Goal: Communication & Community: Answer question/provide support

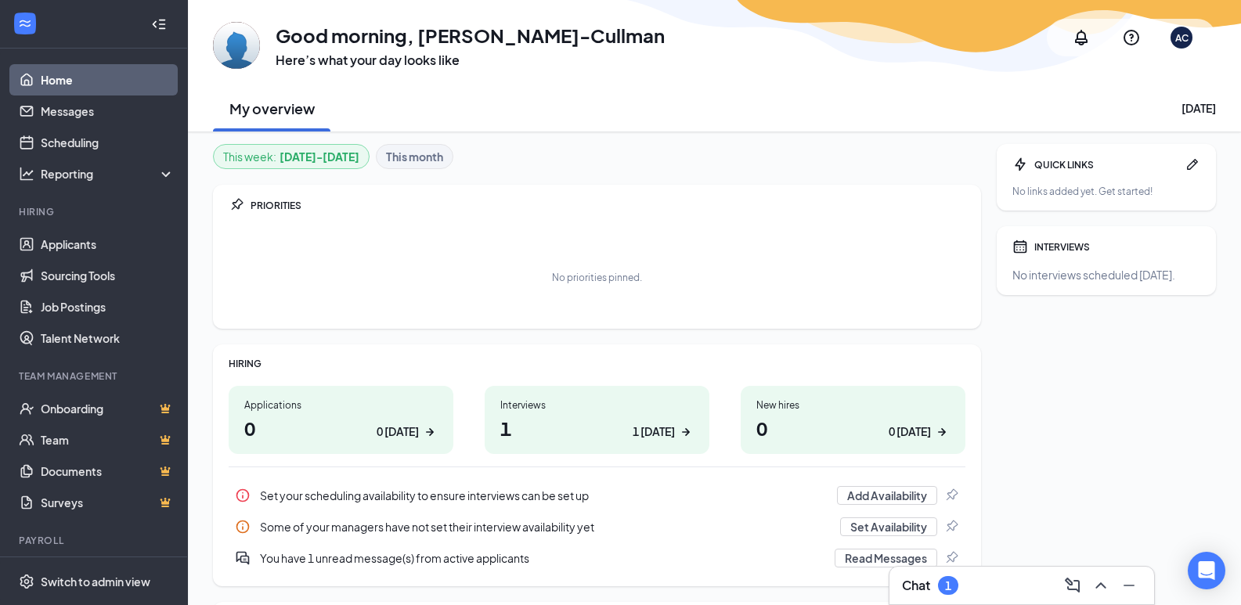
click at [499, 403] on div "Interviews 1 1 today" at bounding box center [597, 420] width 225 height 68
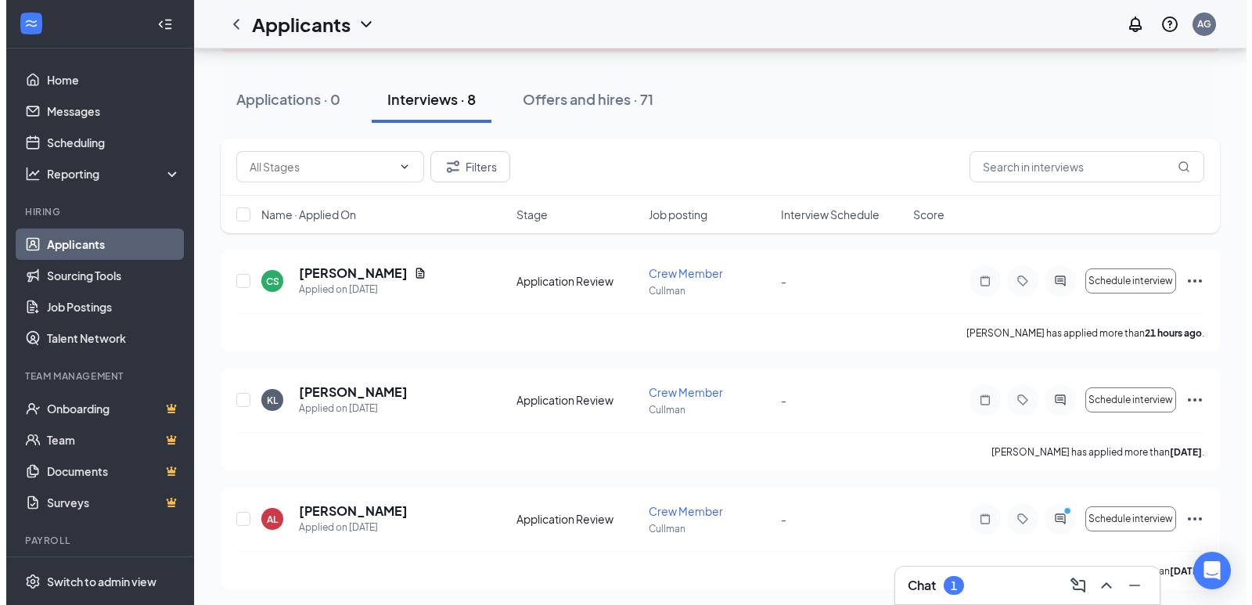
scroll to position [157, 0]
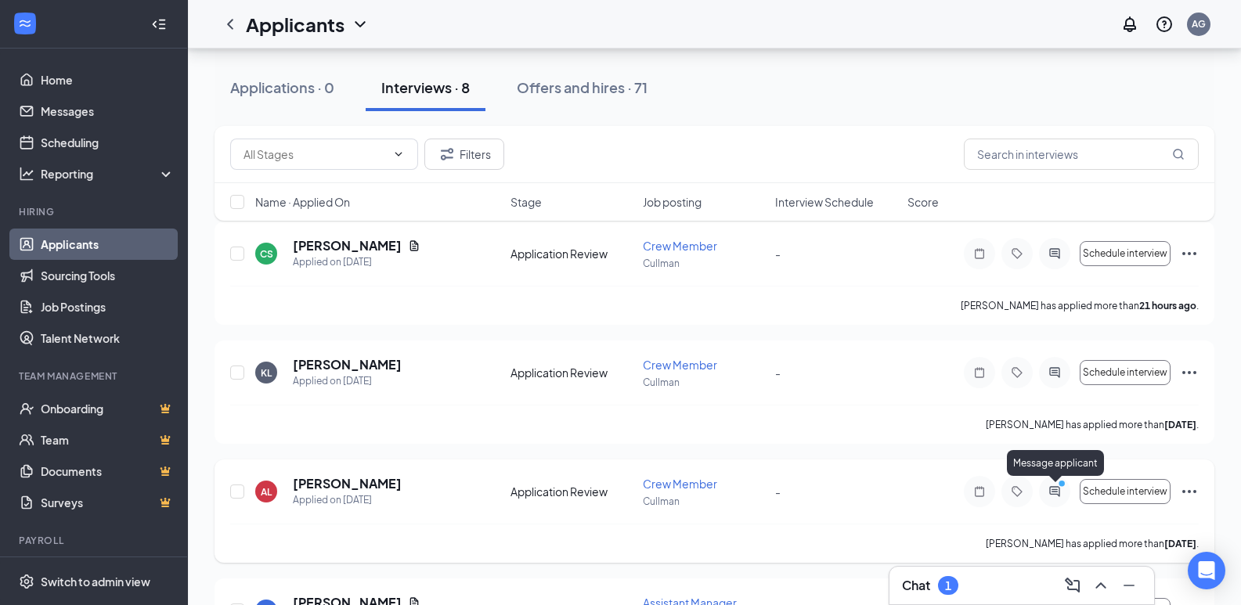
click at [1048, 488] on icon "ActiveChat" at bounding box center [1054, 491] width 19 height 13
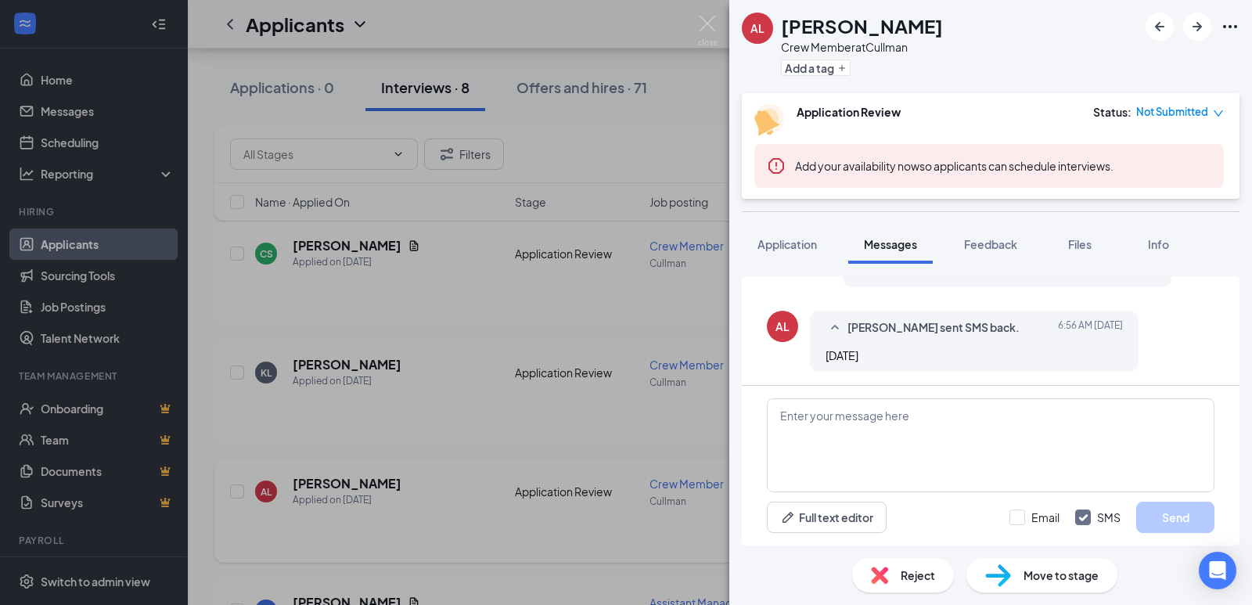
scroll to position [793, 0]
click at [911, 463] on textarea at bounding box center [991, 445] width 448 height 94
type textarea "Can you come in at 1 pm [DATE]?"
click at [1197, 513] on button "Send" at bounding box center [1176, 517] width 78 height 31
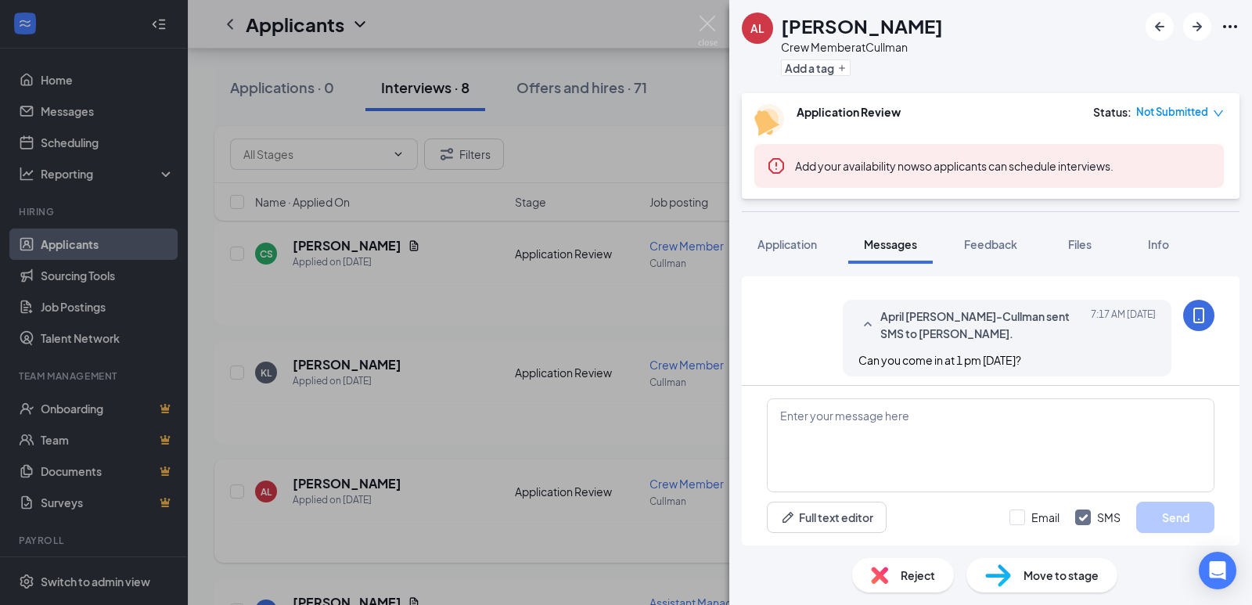
scroll to position [893, 0]
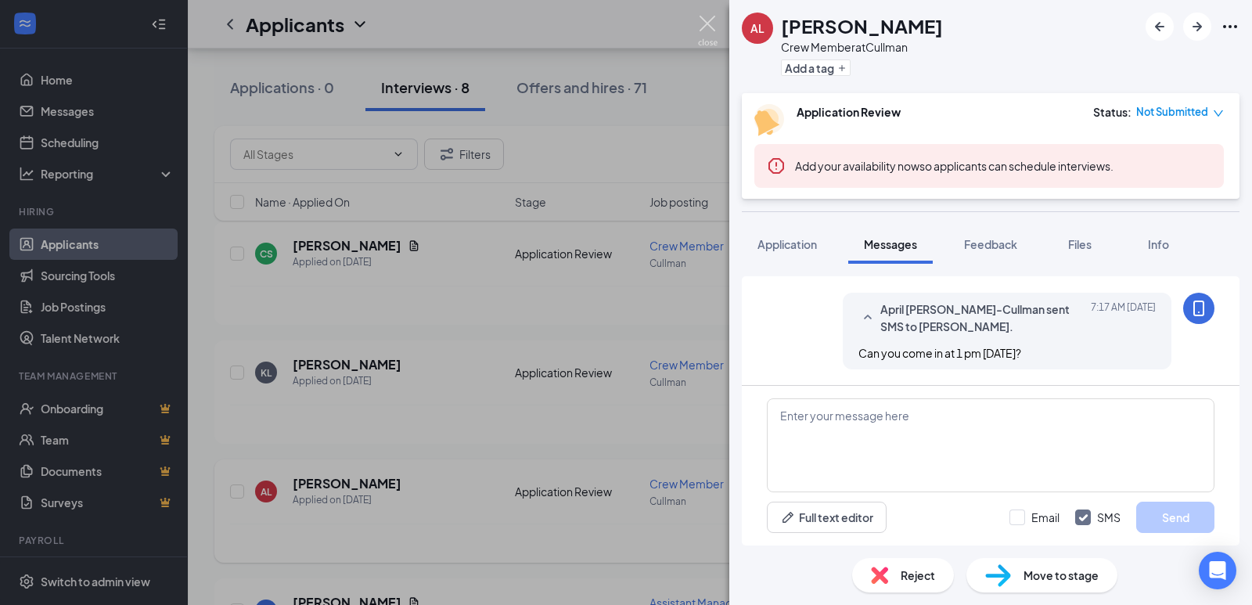
click at [706, 20] on img at bounding box center [708, 31] width 20 height 31
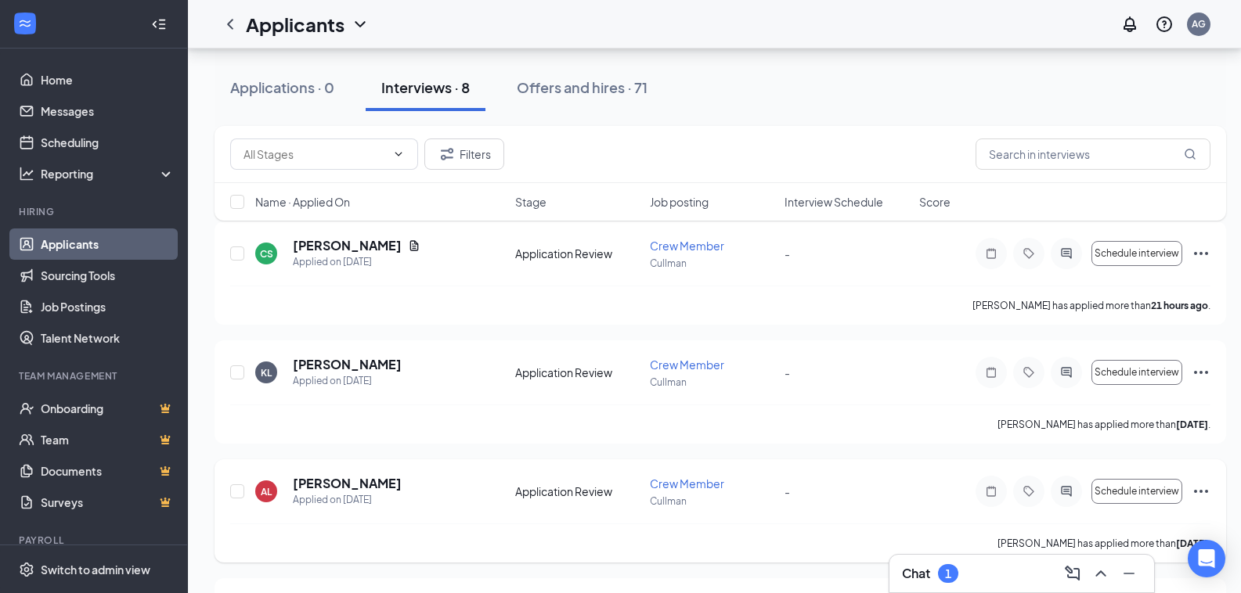
click at [1032, 584] on div "Chat 1" at bounding box center [1022, 573] width 240 height 25
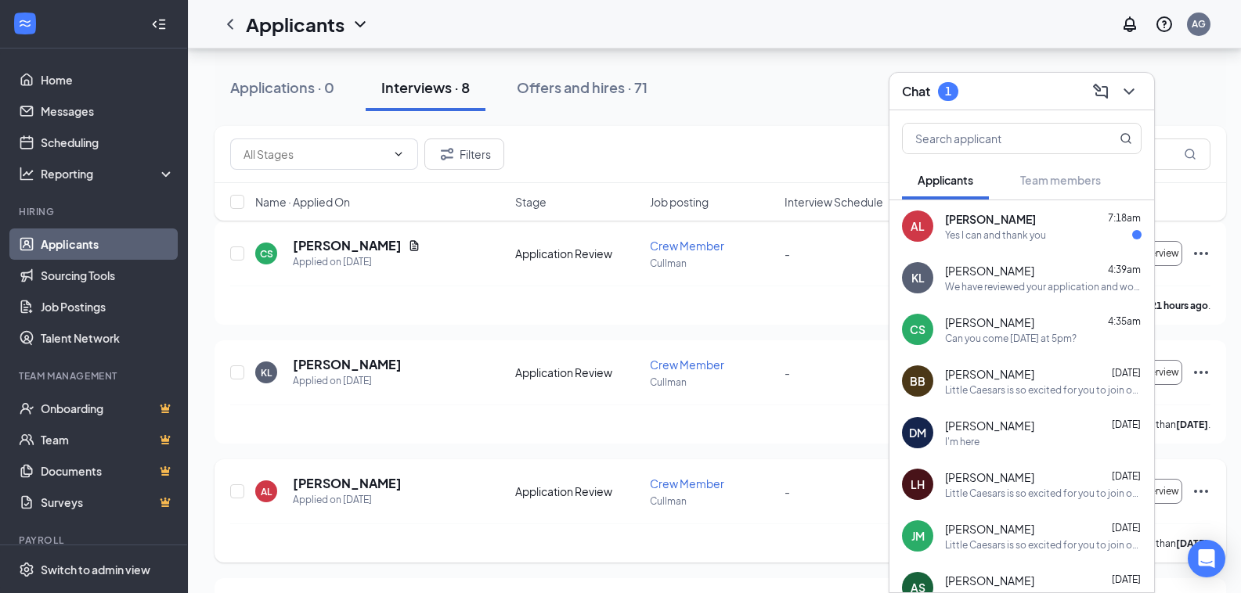
click at [1004, 229] on div "Yes I can and thank you" at bounding box center [995, 235] width 101 height 13
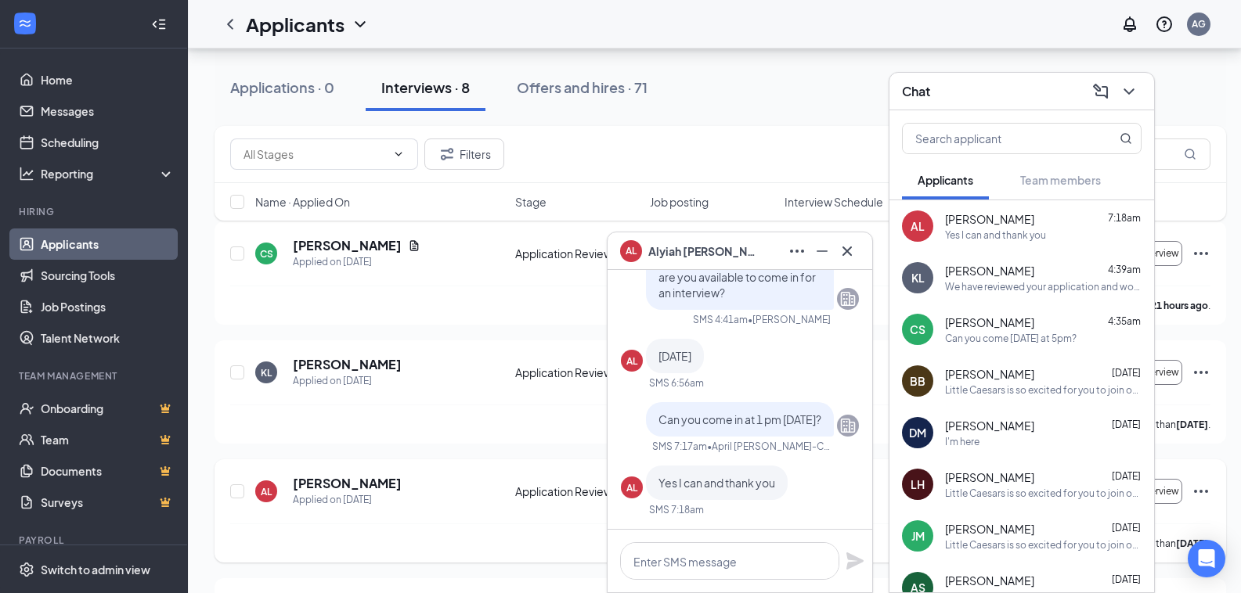
click at [700, 258] on span "[PERSON_NAME]" at bounding box center [703, 251] width 110 height 17
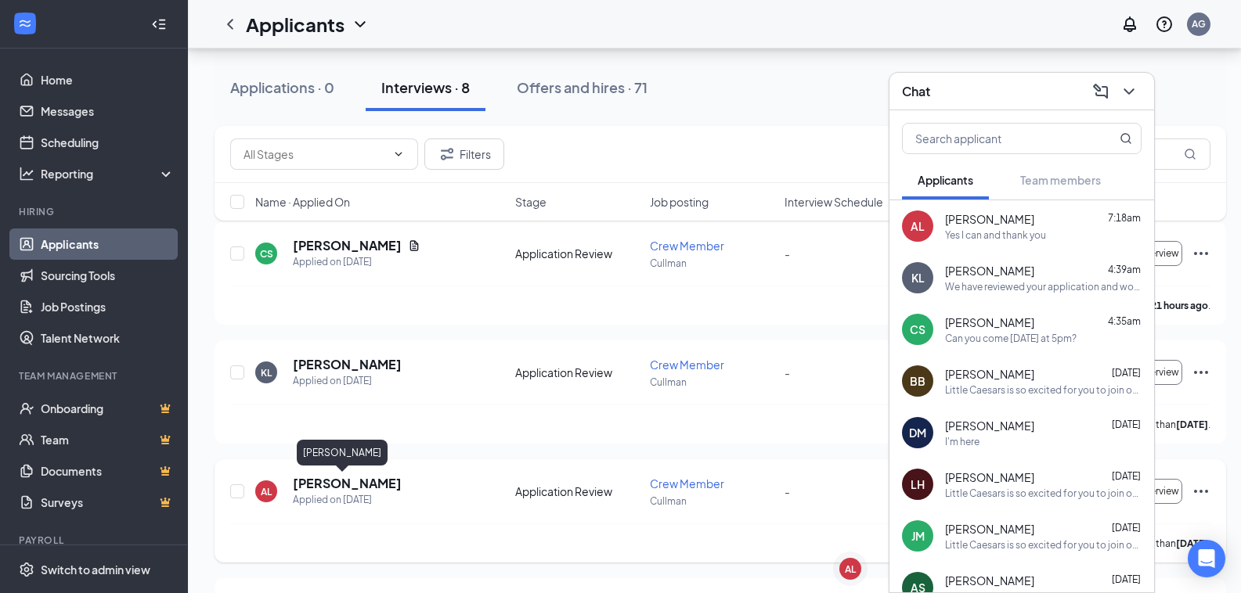
click at [341, 485] on h5 "[PERSON_NAME]" at bounding box center [347, 483] width 109 height 17
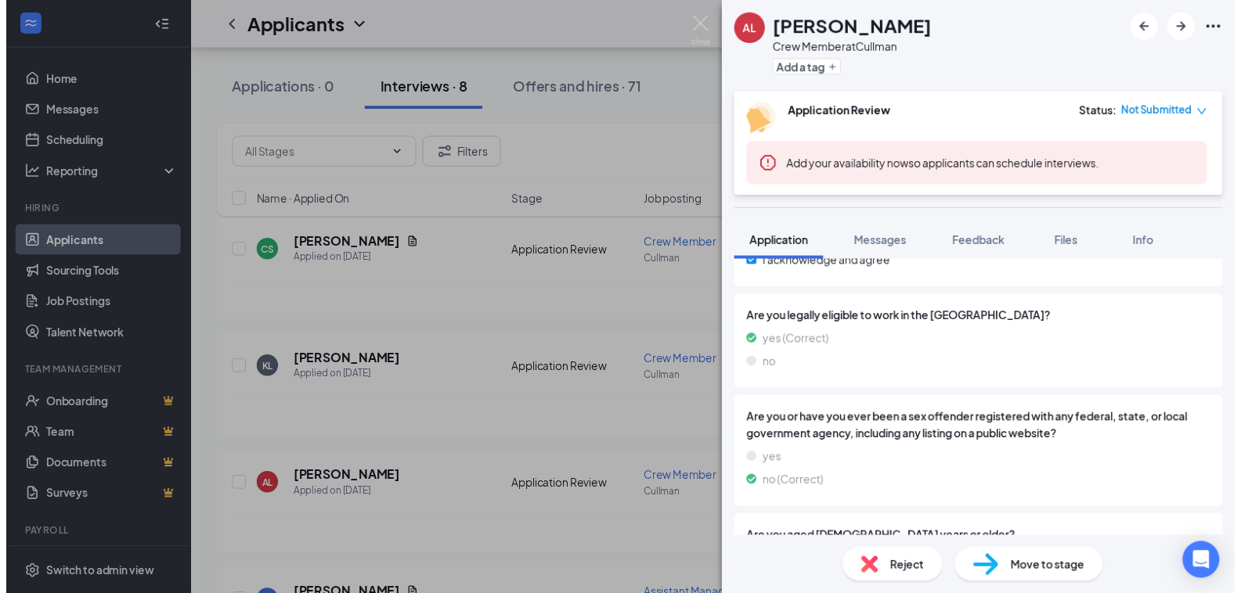
scroll to position [1173, 0]
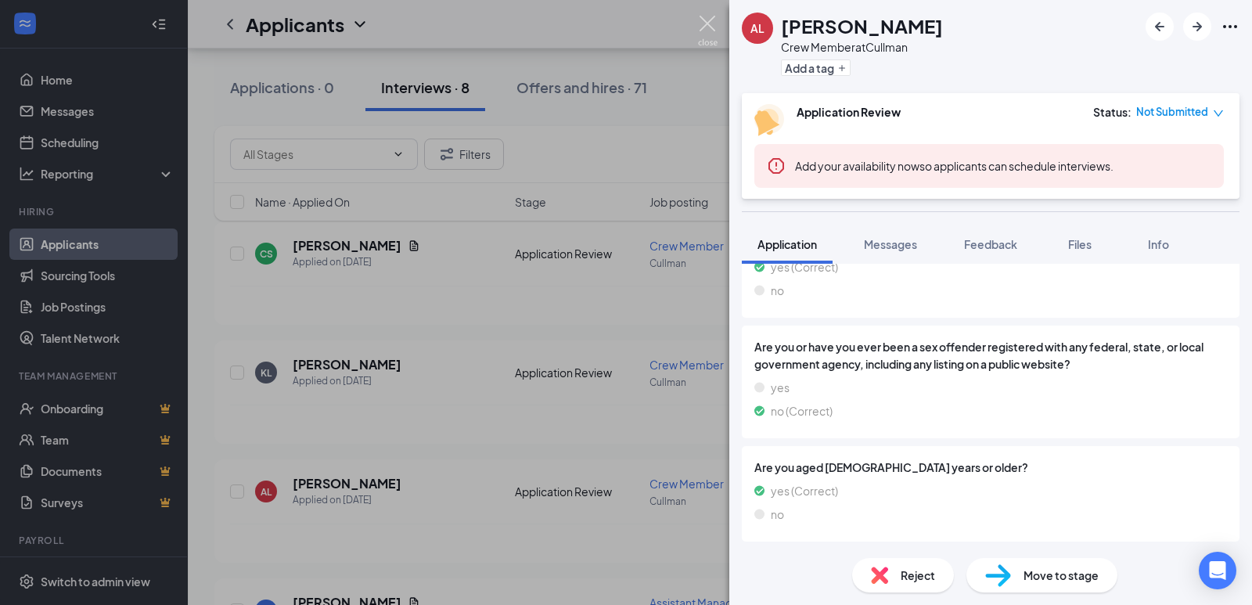
click at [714, 30] on img at bounding box center [708, 31] width 20 height 31
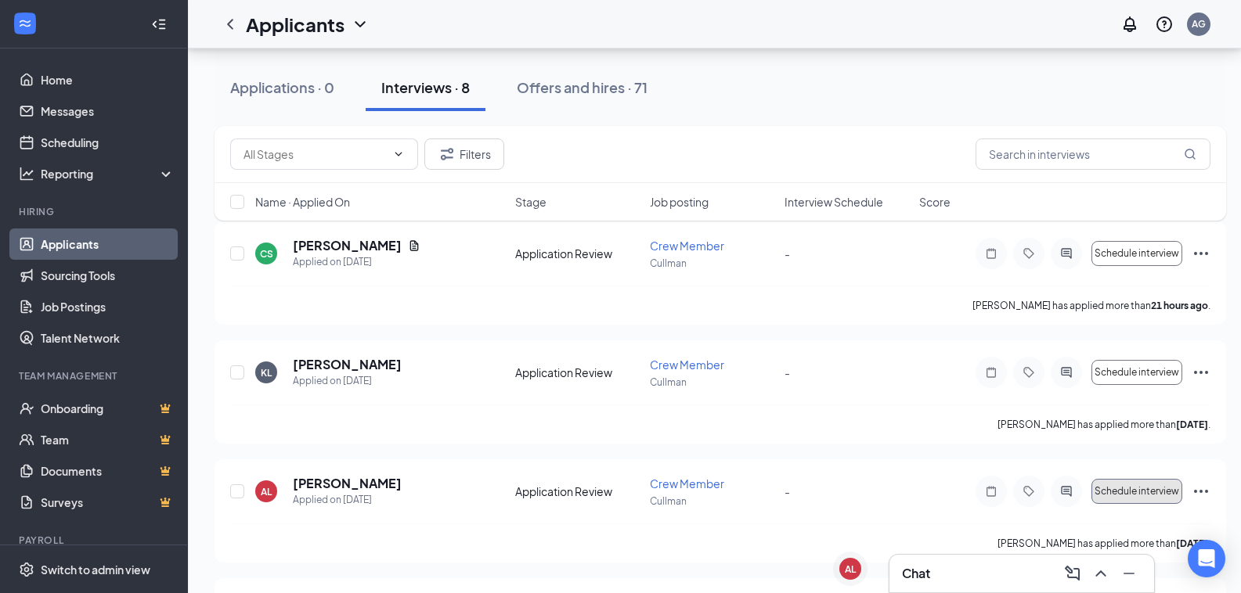
click at [1111, 483] on button "Schedule interview" at bounding box center [1136, 491] width 91 height 25
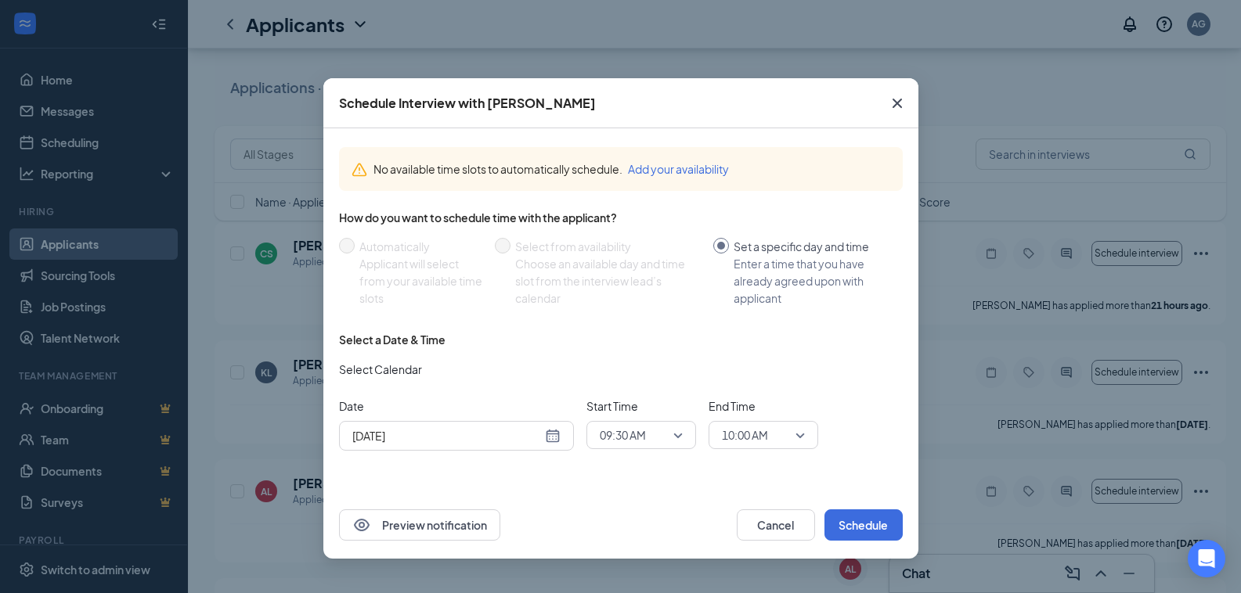
click at [683, 441] on div "09:30 AM" at bounding box center [641, 435] width 110 height 28
click at [629, 352] on span "01:00 PM" at bounding box center [622, 349] width 46 height 17
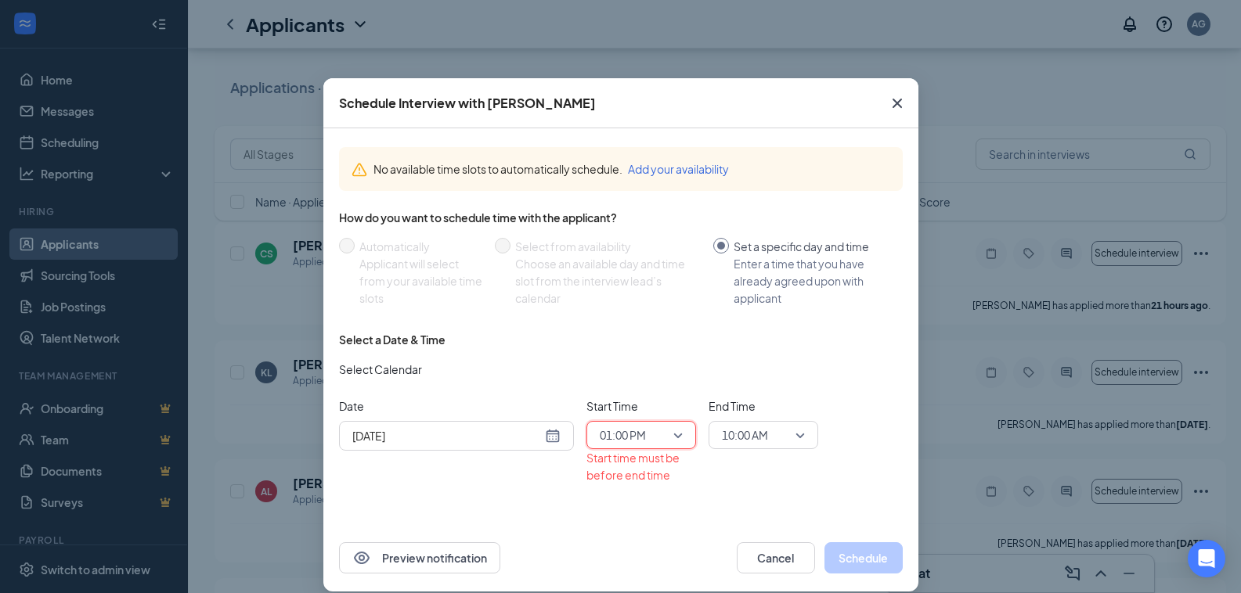
click at [769, 435] on span "10:00 AM" at bounding box center [756, 434] width 69 height 23
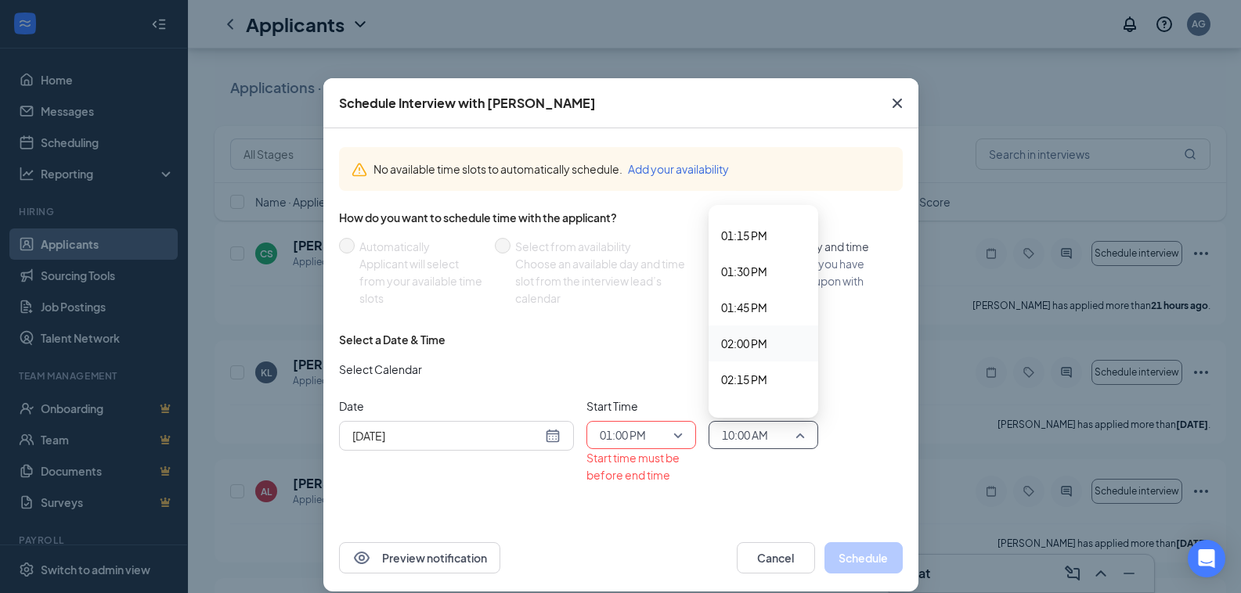
scroll to position [1825, 0]
click at [721, 341] on span "01:30 PM" at bounding box center [744, 349] width 46 height 17
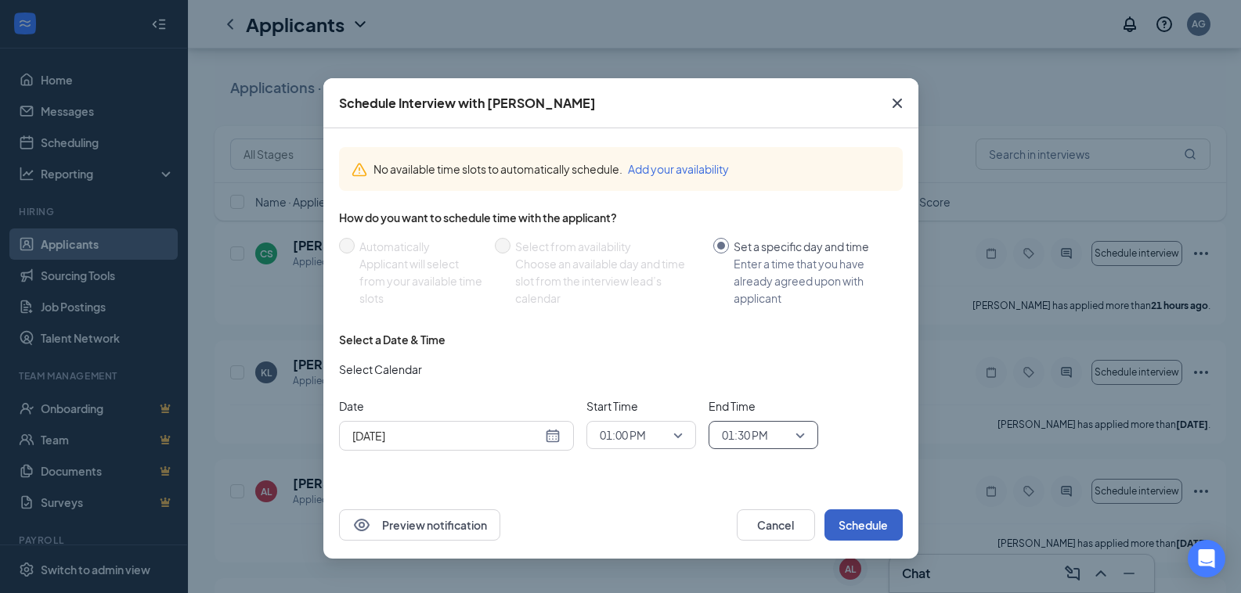
click at [859, 531] on button "Schedule" at bounding box center [863, 525] width 78 height 31
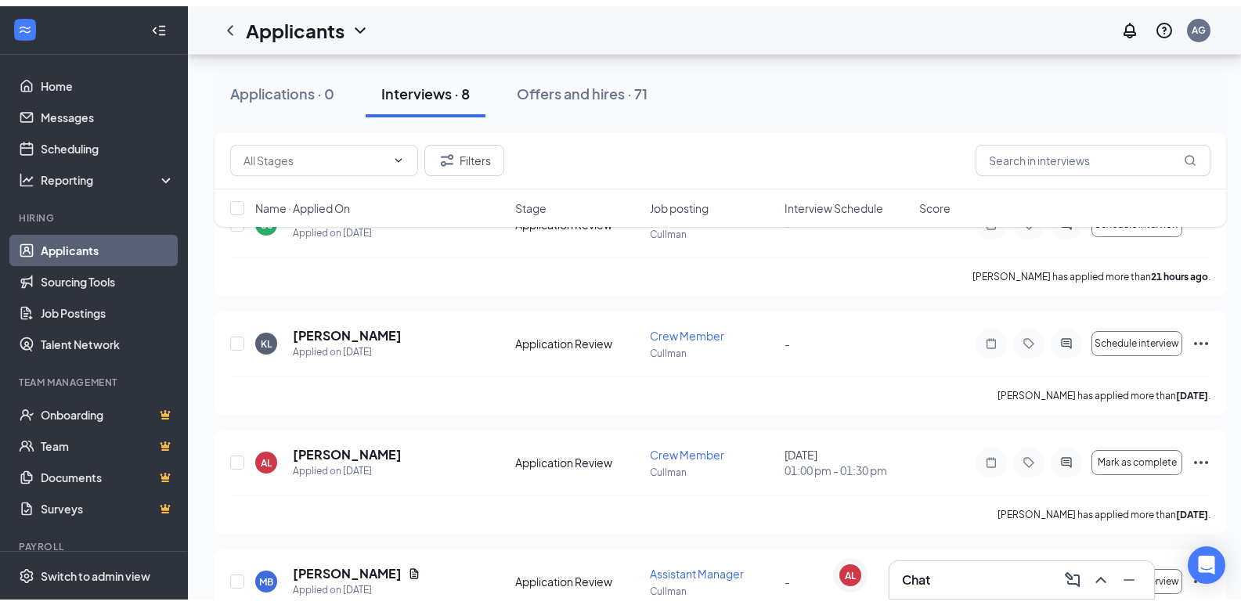
scroll to position [0, 0]
